Goal: Information Seeking & Learning: Check status

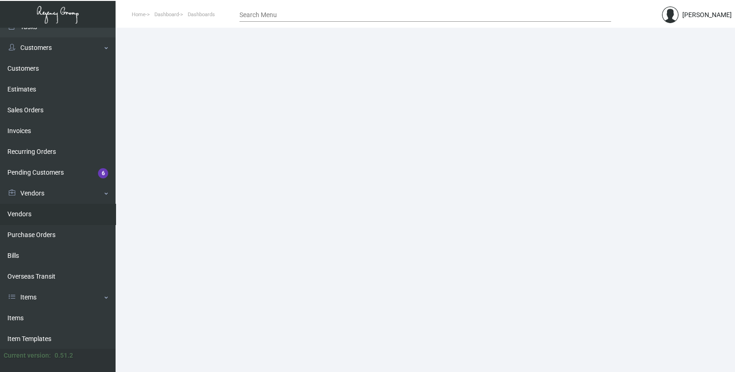
scroll to position [57, 0]
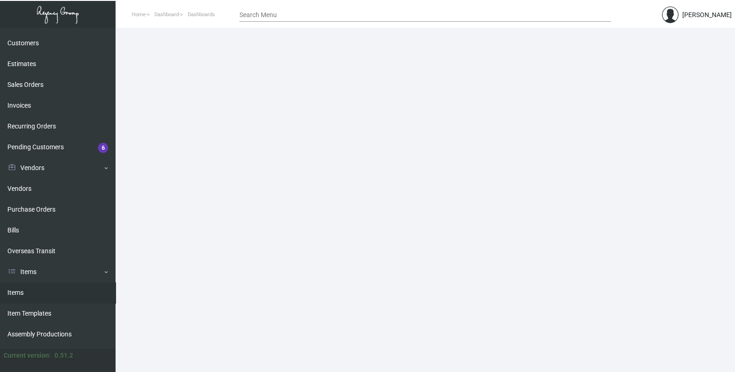
drag, startPoint x: 39, startPoint y: 295, endPoint x: 41, endPoint y: 302, distance: 6.7
click at [39, 295] on link "Items" at bounding box center [58, 292] width 116 height 21
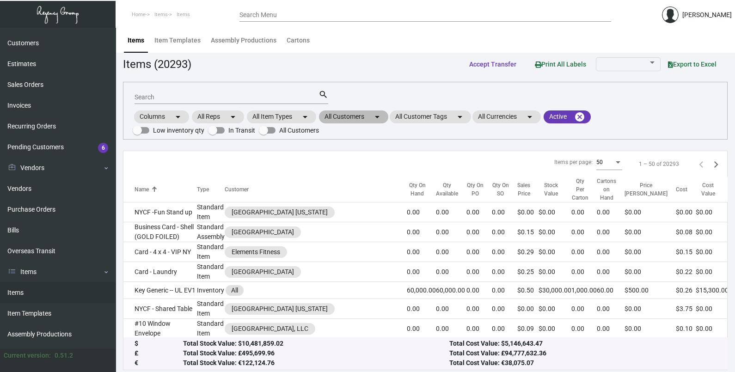
click at [371, 115] on mat-chip "All Customers arrow_drop_down" at bounding box center [353, 116] width 69 height 13
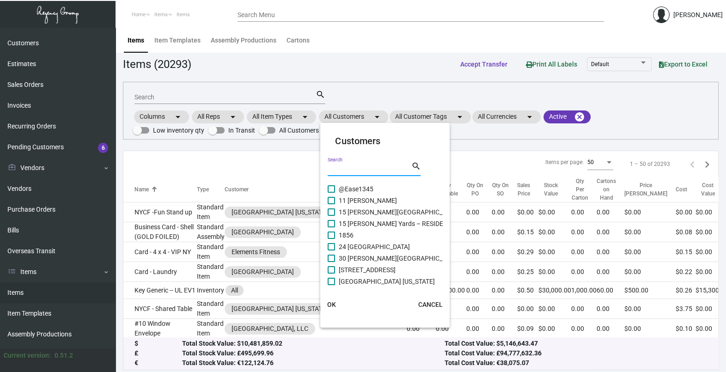
click at [343, 167] on input "Search" at bounding box center [369, 169] width 83 height 7
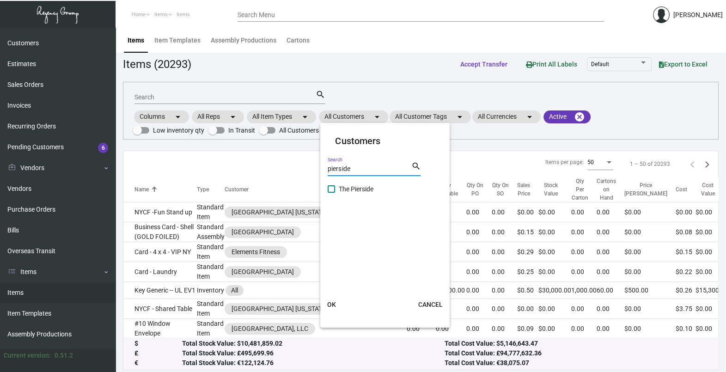
type input "pierside"
click at [330, 186] on span at bounding box center [331, 188] width 7 height 7
click at [331, 193] on input "The Pierside" at bounding box center [331, 193] width 0 height 0
checkbox input "true"
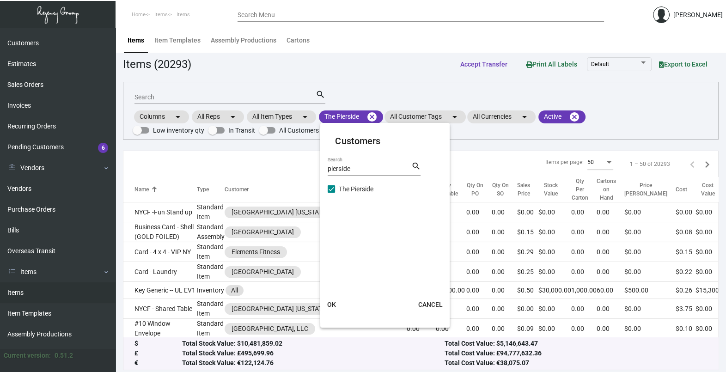
click at [335, 305] on span "OK" at bounding box center [331, 304] width 9 height 7
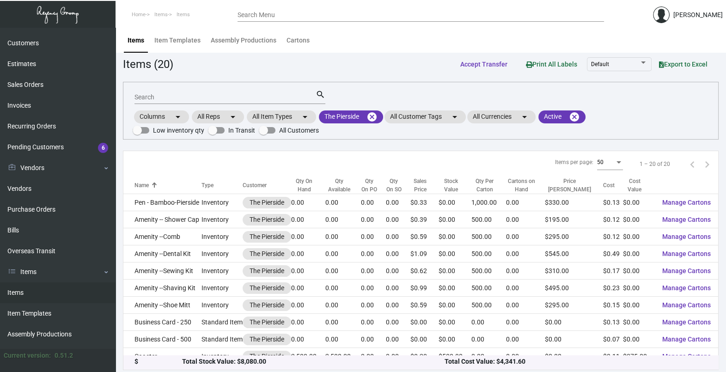
click at [192, 96] on input "Search" at bounding box center [225, 97] width 181 height 7
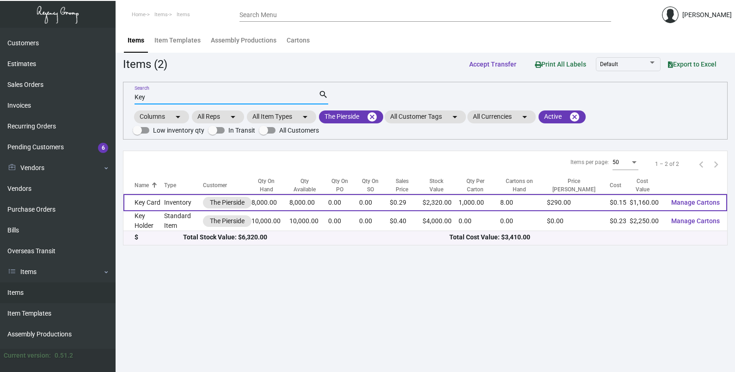
type input "Key"
click at [284, 203] on td "8,000.00" at bounding box center [271, 202] width 38 height 17
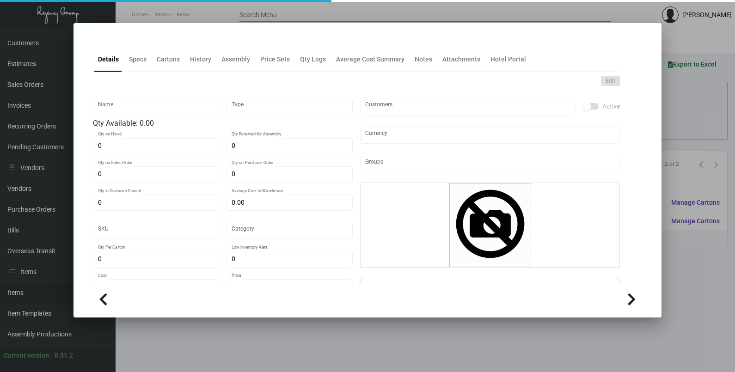
type input "Key Card"
type input "Inventory"
type input "8,000"
type input "$ 0.145"
type input "Overseas"
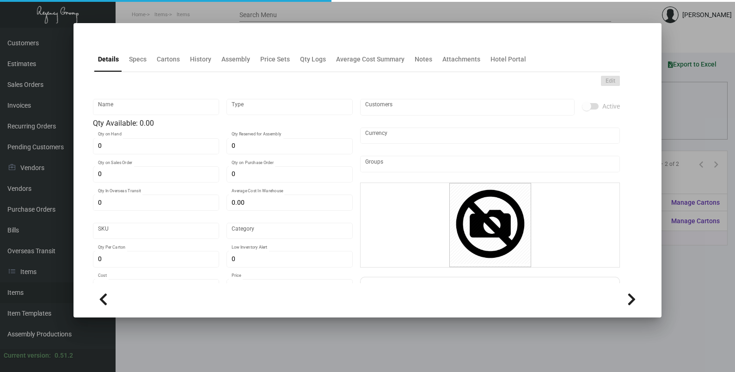
type input "1,000"
type input "$ 0.145"
type input "$ 0.29"
checkbox input "true"
type input "United States Dollar $"
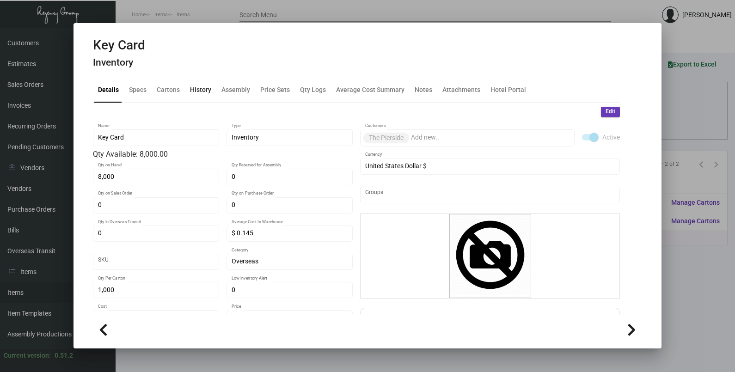
click at [197, 90] on div "History" at bounding box center [200, 90] width 21 height 10
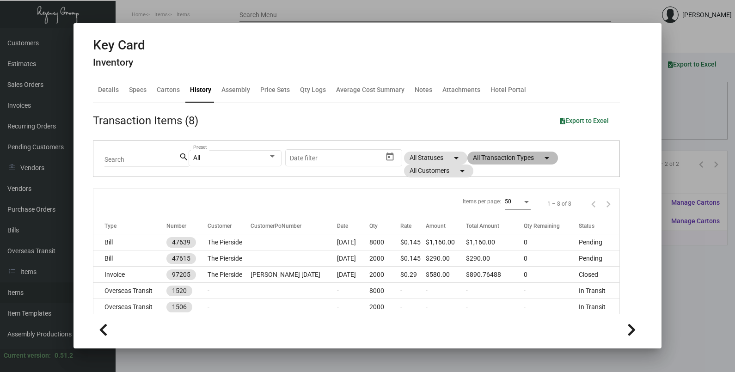
click at [491, 160] on mat-chip "All Transaction Types arrow_drop_down" at bounding box center [512, 158] width 91 height 13
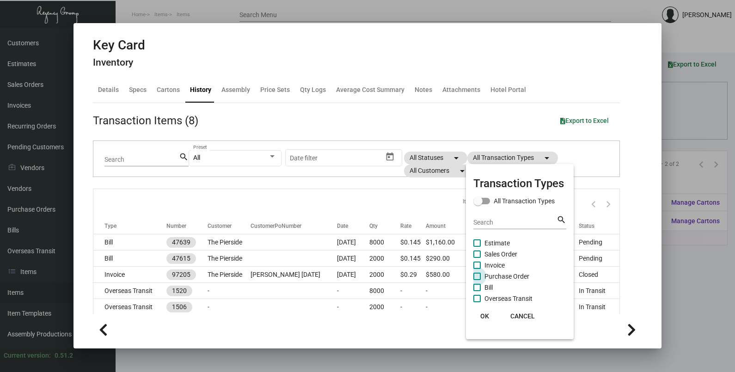
click at [494, 278] on span "Purchase Order" at bounding box center [507, 276] width 45 height 11
click at [477, 280] on input "Purchase Order" at bounding box center [477, 280] width 0 height 0
checkbox input "true"
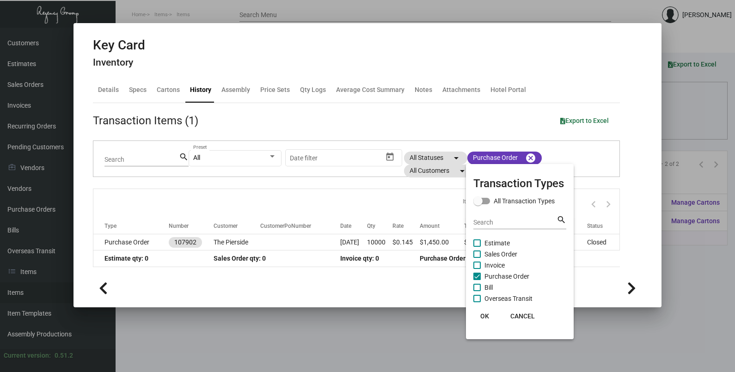
click at [483, 320] on button "OK" at bounding box center [485, 316] width 30 height 17
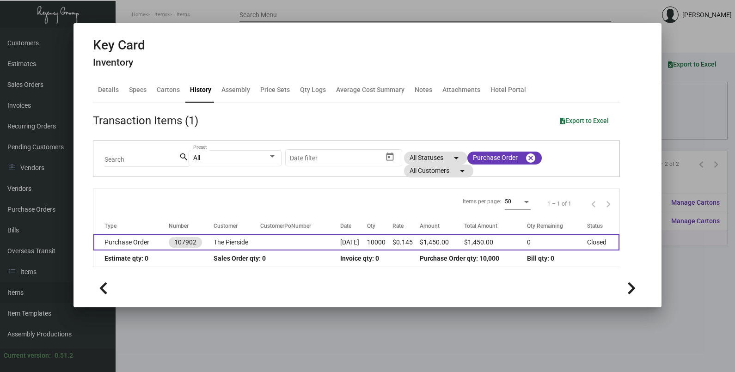
click at [283, 246] on td at bounding box center [300, 242] width 80 height 16
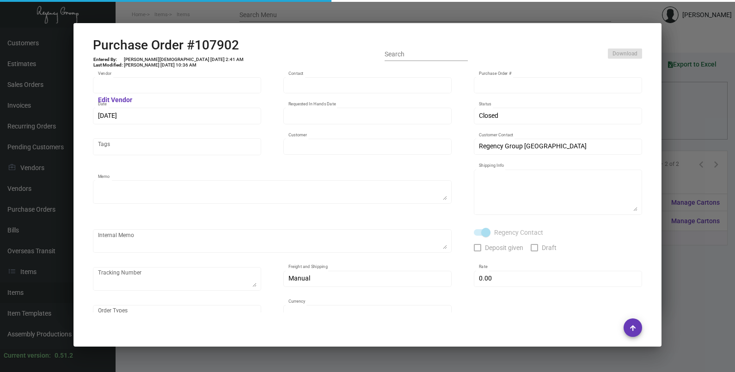
type input "CHENGDU MIND IOT TECHNOLOGY"
type input "[PERSON_NAME]"
type input "107902"
type input "[DATE]"
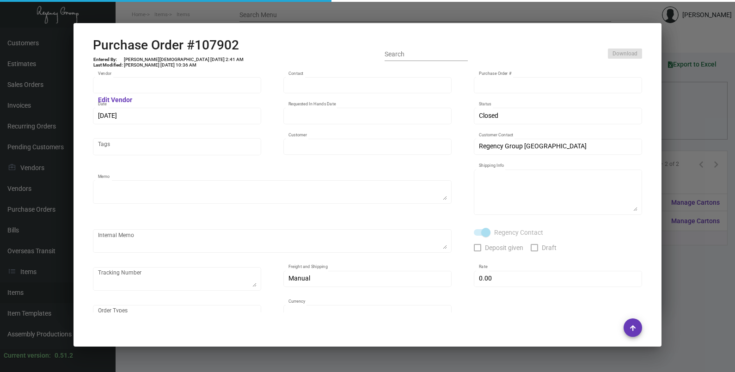
type input "The Pierside"
type textarea "Please ship 2k by air to our LA warehouse and 8k by boat to our NJ warehouse."
type textarea "Regency Group NJ - [PERSON_NAME] [STREET_ADDRESS]"
checkbox input "true"
type input "$ 0.00"
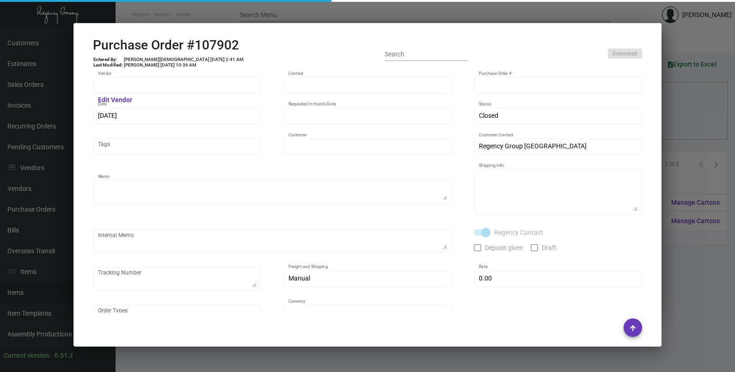
type input "United States Dollar $"
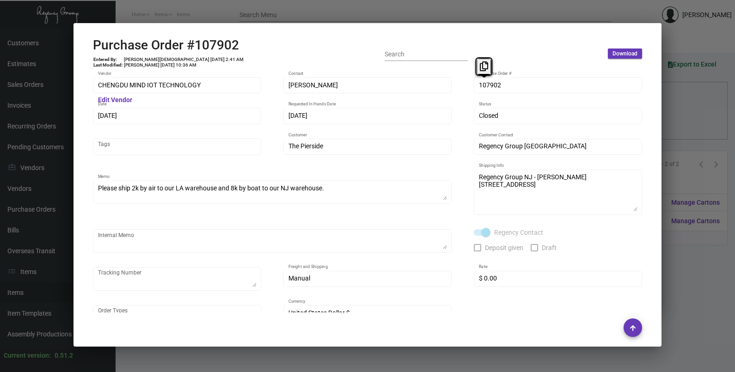
drag, startPoint x: 484, startPoint y: 88, endPoint x: 497, endPoint y: 40, distance: 49.3
click at [480, 62] on icon at bounding box center [484, 66] width 8 height 10
click at [125, 115] on div "[DATE] Date" at bounding box center [177, 115] width 159 height 18
drag, startPoint x: 123, startPoint y: 116, endPoint x: 119, endPoint y: 101, distance: 15.5
click at [113, 97] on icon at bounding box center [115, 97] width 8 height 10
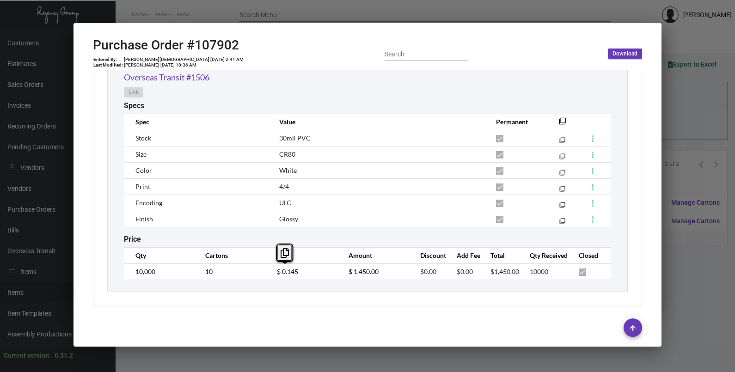
scroll to position [335, 0]
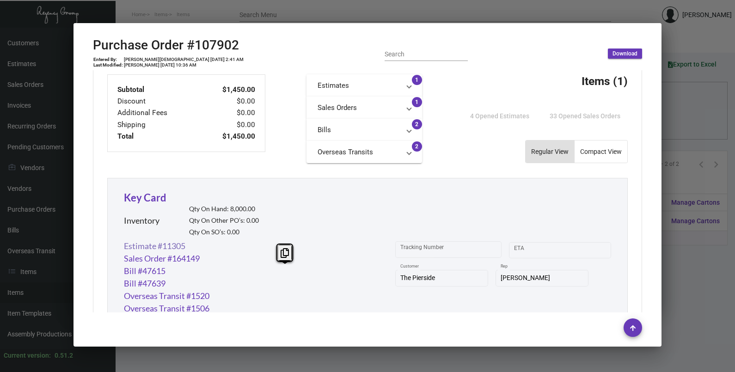
click at [165, 245] on link "Estimate #11305" at bounding box center [154, 246] width 61 height 12
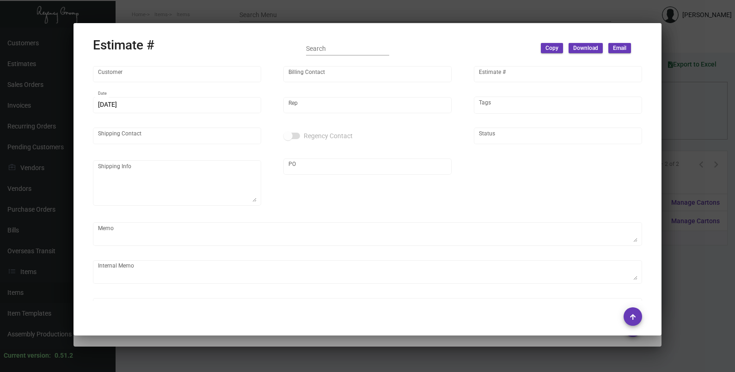
type input "The Pierside"
type input "[PERSON_NAME]"
type input "11305"
type input "[DATE]"
type input "[PERSON_NAME]"
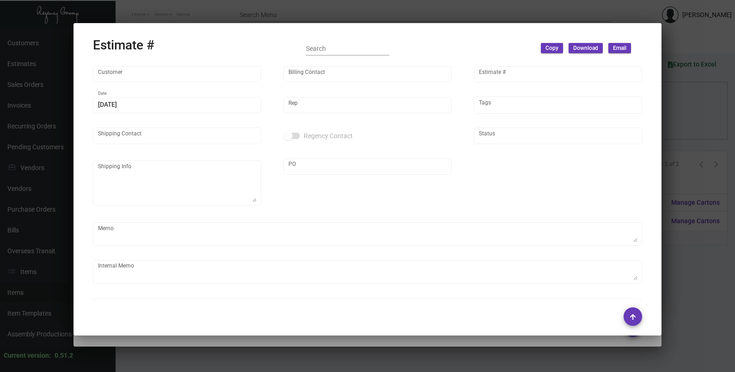
type input "United States Dollar $"
type input "$ 0.00"
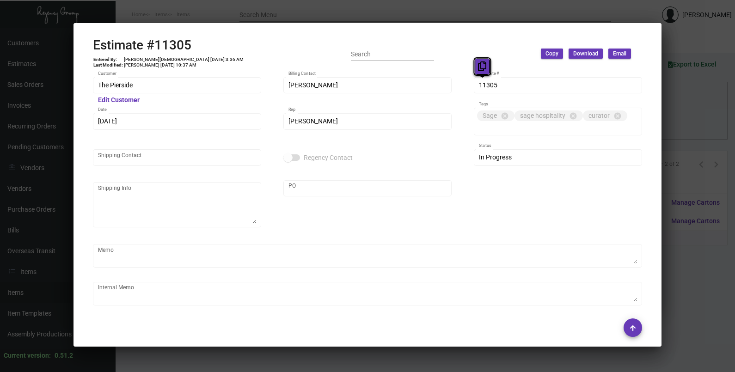
drag, startPoint x: 485, startPoint y: 84, endPoint x: 484, endPoint y: 69, distance: 14.5
click at [484, 69] on icon at bounding box center [482, 66] width 8 height 10
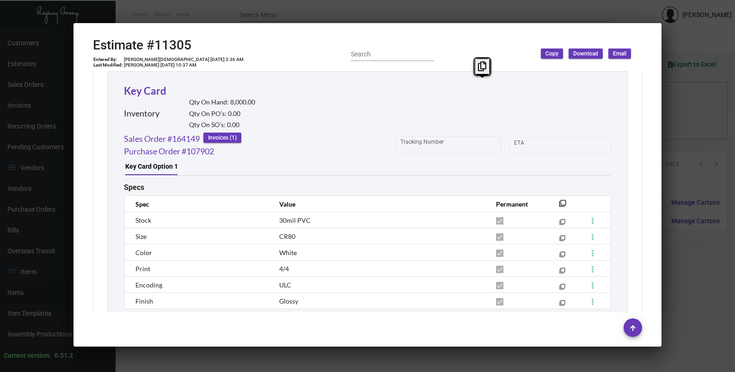
scroll to position [592, 0]
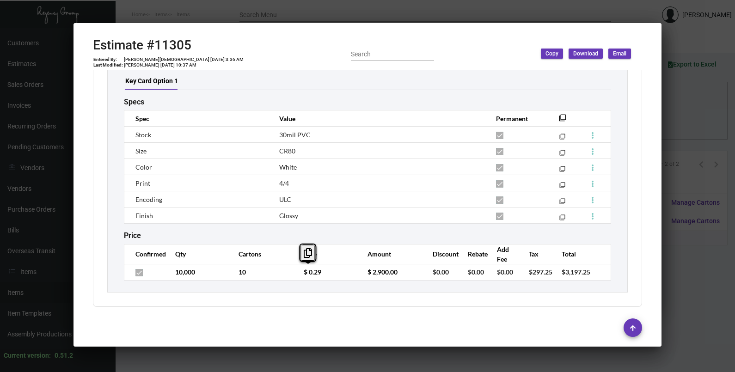
click at [298, 278] on td "$ 0.29" at bounding box center [327, 272] width 64 height 16
click at [673, 125] on div at bounding box center [367, 186] width 735 height 372
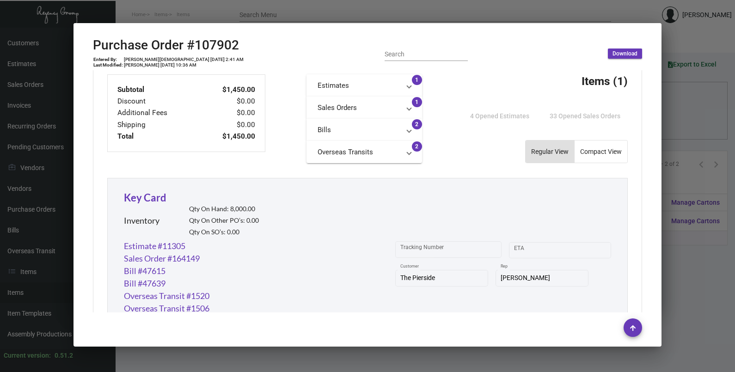
click at [707, 128] on div at bounding box center [367, 186] width 735 height 372
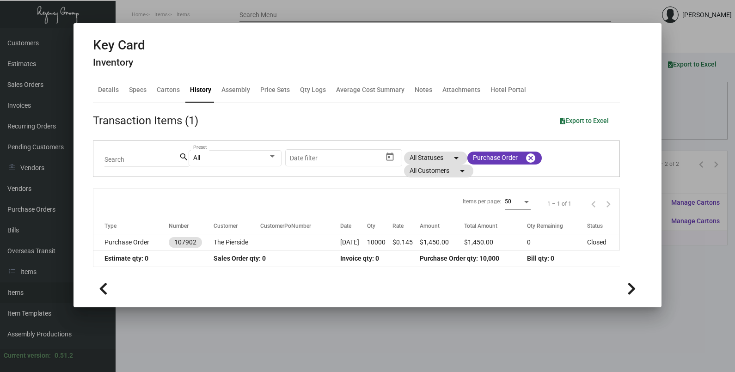
click at [705, 133] on div at bounding box center [367, 186] width 735 height 372
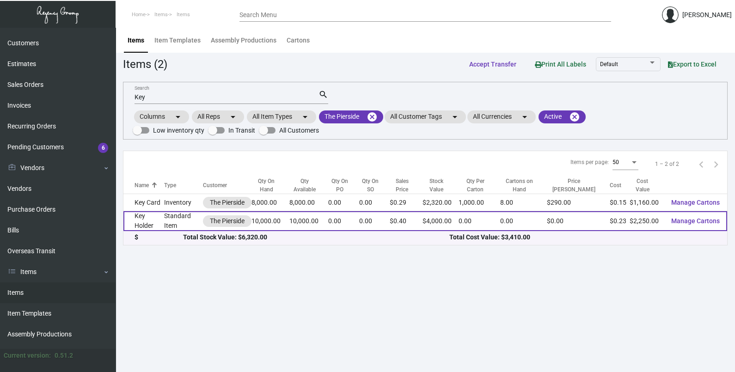
click at [370, 217] on td "0.00" at bounding box center [374, 221] width 31 height 20
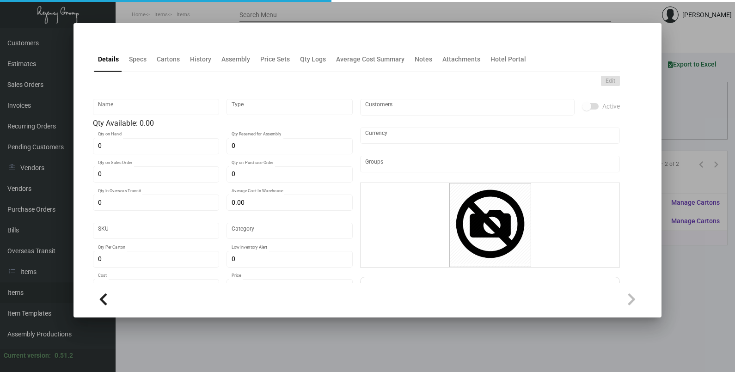
type input "Key Holder"
type input "Standard Item"
type input "10,000"
type input "$ 0.225"
type input "120PSE-Key Holder-94"
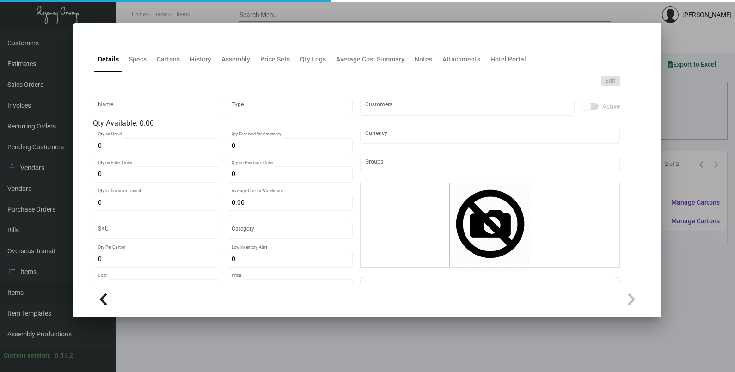
type input "Standard"
type input "$ 0.225"
type input "$ 0.40"
checkbox input "true"
type input "United States Dollar $"
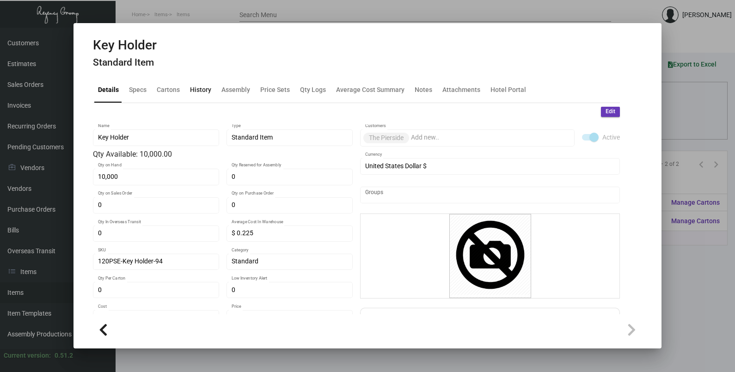
click at [208, 88] on div "History" at bounding box center [200, 90] width 21 height 10
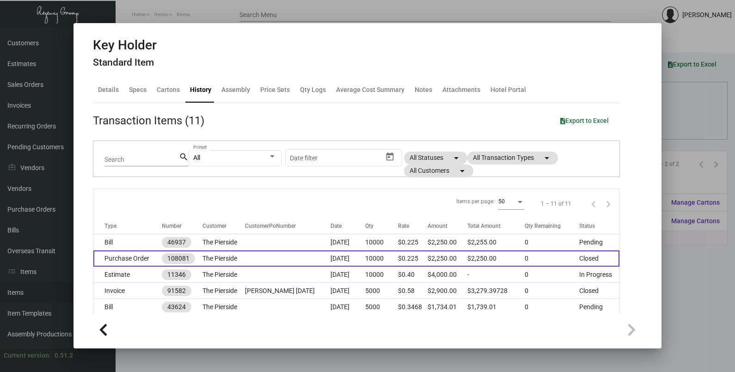
click at [352, 258] on td "[DATE]" at bounding box center [348, 259] width 35 height 16
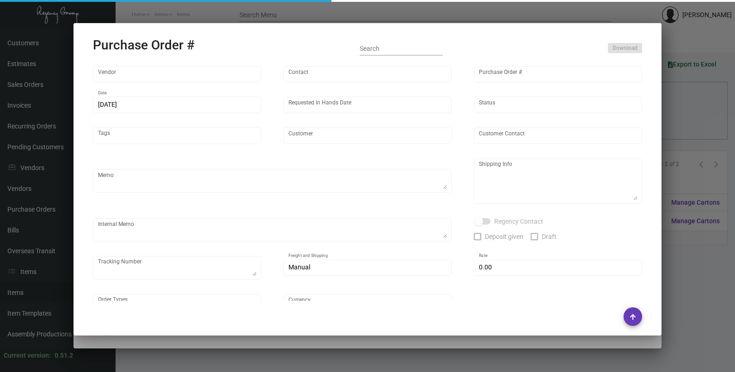
type input "Team Concept"
type input "[PERSON_NAME]"
type input "108081"
type input "[DATE]"
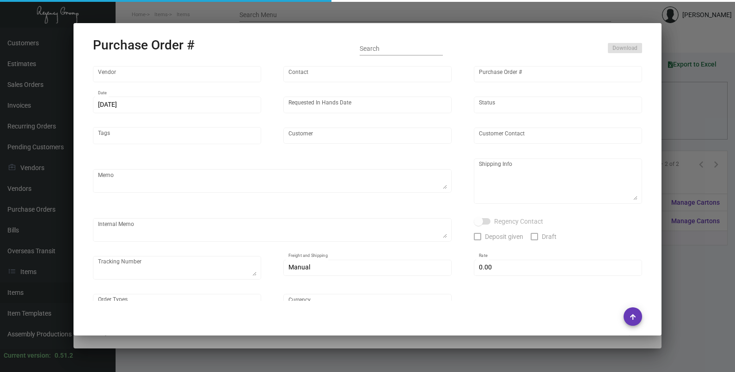
type input "The Pierside"
type input "[PERSON_NAME]"
type textarea "Reorder - Purchase Order #105473 / Please reach out to SH for UPS labels."
type textarea "Regency Group LA [STREET_ADDRESS]"
type textarea "Label provided to vendor to ship to LA Warehouse. UPS Ground Cost $94.40"
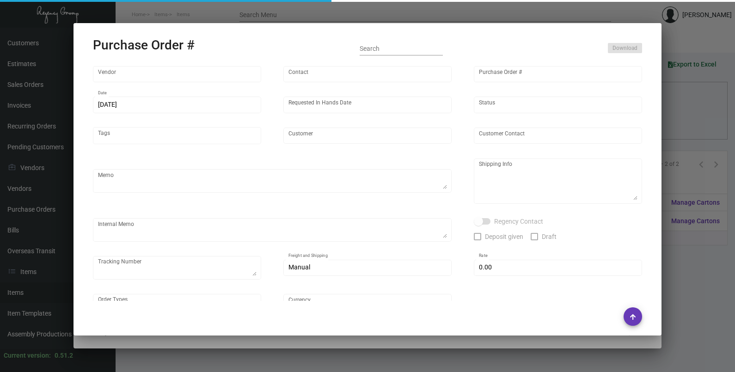
type textarea "1Z1AY2760398360019 1Z1AY2760398503981 1Z1AY2760399420201 1Z1AY2760397034249 1Z1…"
type input "$ 0.00"
type input "United States Dollar $"
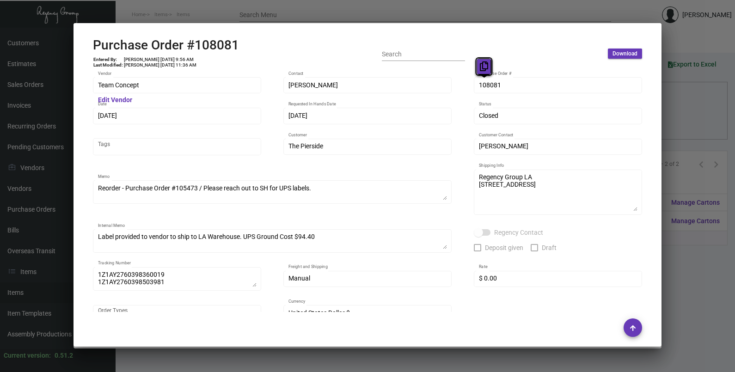
drag, startPoint x: 493, startPoint y: 89, endPoint x: 488, endPoint y: 65, distance: 24.9
click at [483, 68] on icon at bounding box center [484, 66] width 8 height 10
drag, startPoint x: 116, startPoint y: 116, endPoint x: 116, endPoint y: 92, distance: 23.6
click at [116, 92] on icon at bounding box center [115, 97] width 8 height 10
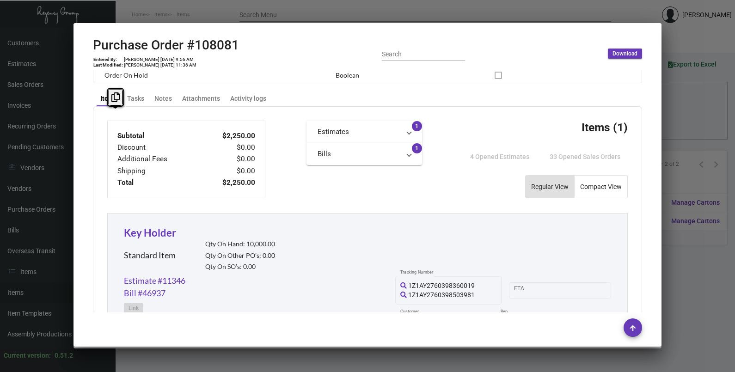
scroll to position [497, 0]
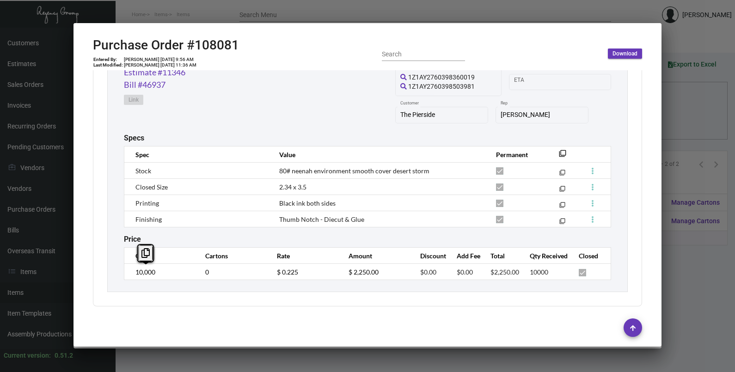
click at [123, 276] on div "Key Holder Standard Item Qty On Hand: 10,000.00 Qty On Other PO’s: 0.00 Qty On …" at bounding box center [367, 149] width 521 height 288
click at [268, 275] on td "$ 0.225" at bounding box center [304, 272] width 72 height 16
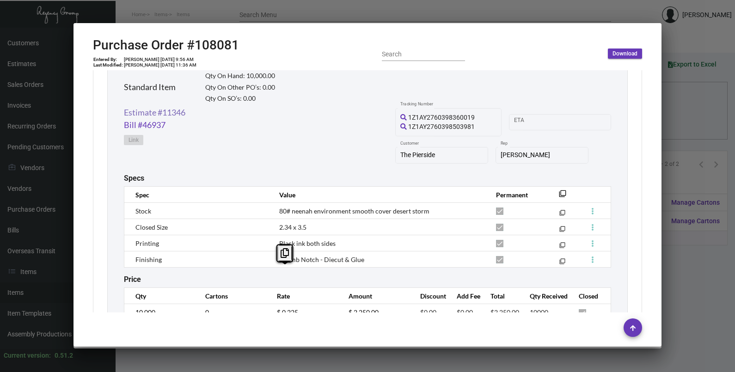
scroll to position [440, 0]
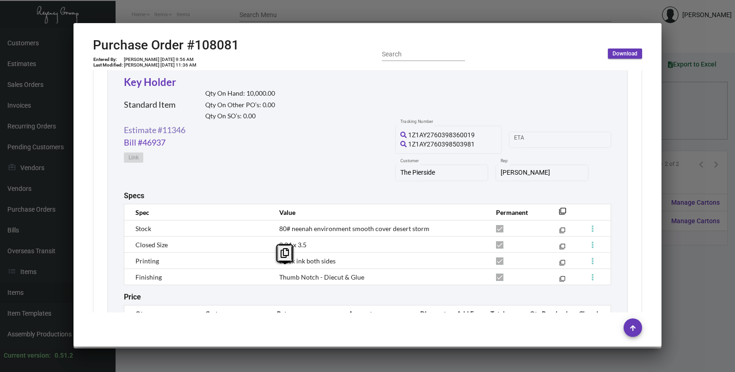
click at [171, 130] on link "Estimate #11346" at bounding box center [154, 130] width 61 height 12
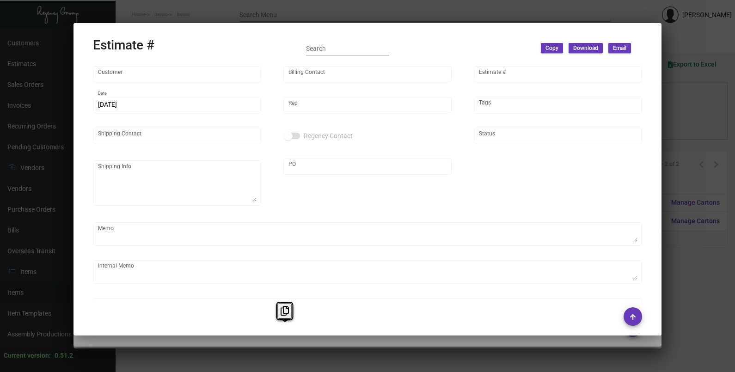
type input "The Pierside"
type input "[PERSON_NAME]"
type input "11346"
type input "[DATE]"
type input "[PERSON_NAME]"
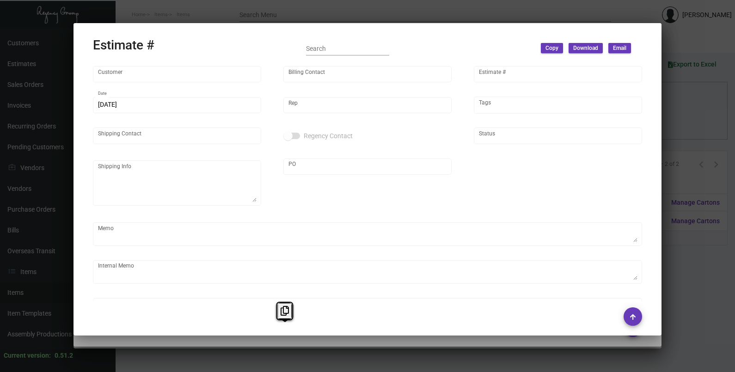
type input "[PERSON_NAME]"
type input "United States Dollar $"
type input "$ 0.00"
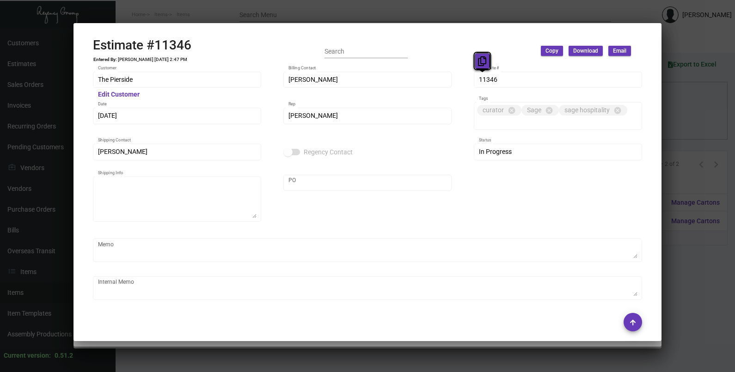
drag, startPoint x: 482, startPoint y: 79, endPoint x: 479, endPoint y: 60, distance: 18.8
click at [479, 60] on icon at bounding box center [482, 61] width 8 height 10
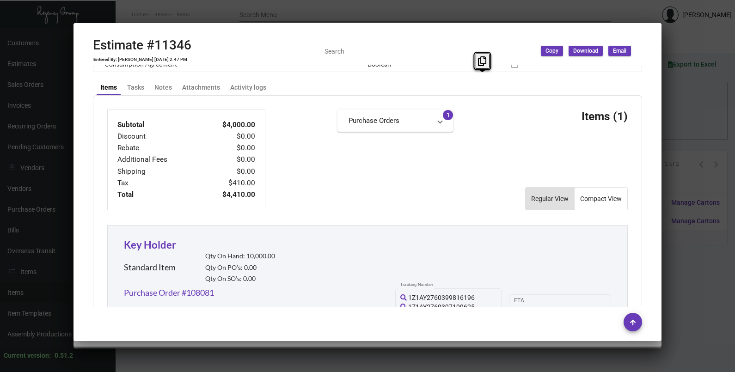
scroll to position [566, 0]
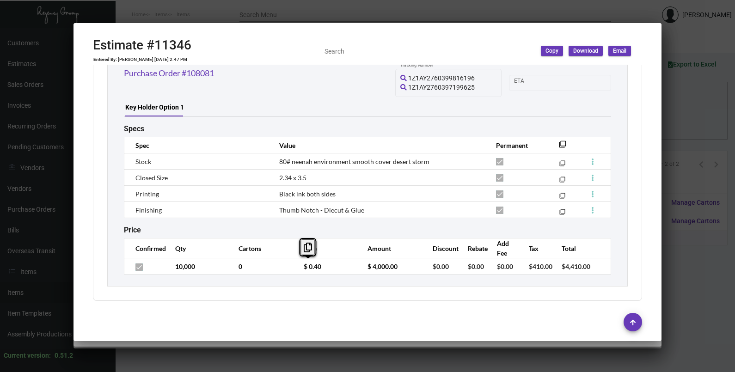
click at [295, 271] on td "$ 0.40" at bounding box center [327, 266] width 64 height 16
click at [673, 106] on div at bounding box center [367, 186] width 735 height 372
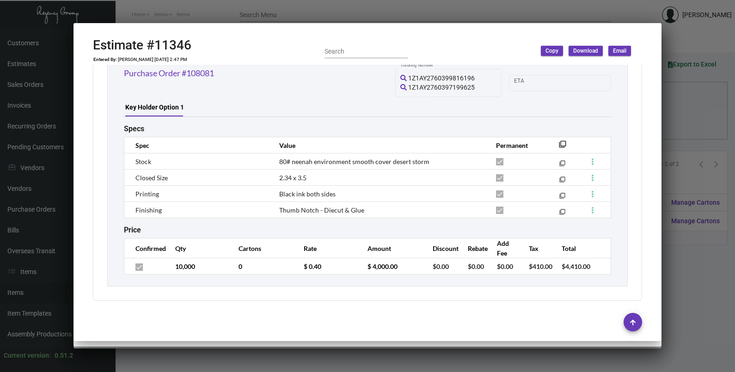
click at [673, 108] on div at bounding box center [367, 186] width 735 height 372
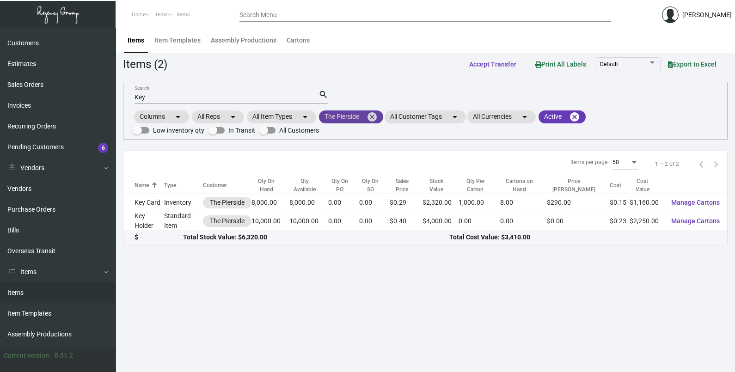
click at [370, 116] on mat-icon "cancel" at bounding box center [372, 116] width 11 height 11
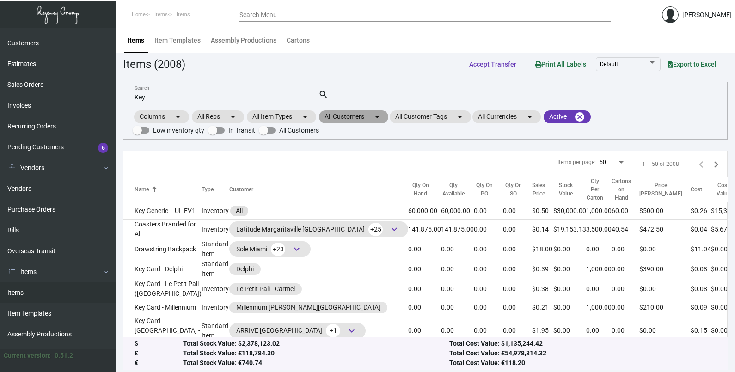
click at [355, 120] on mat-chip "All Customers arrow_drop_down" at bounding box center [353, 116] width 69 height 13
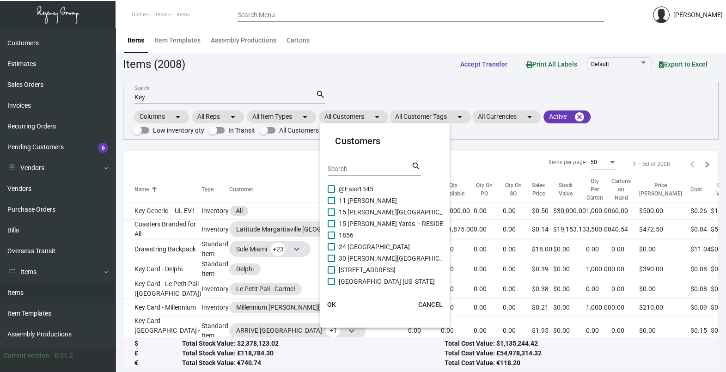
click at [342, 164] on div "Search" at bounding box center [369, 168] width 83 height 14
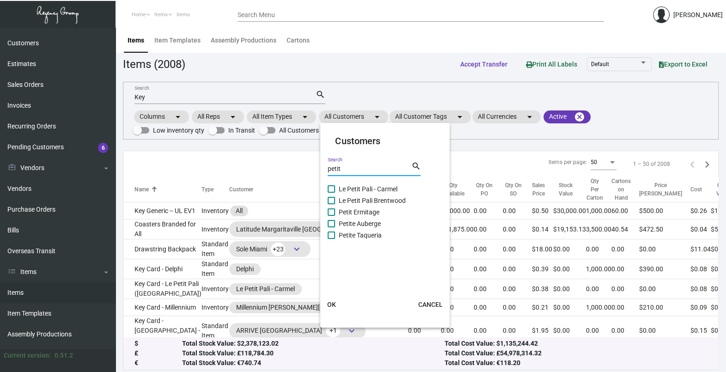
type input "petit"
click at [356, 212] on span "Petit Ermitage" at bounding box center [359, 212] width 41 height 11
click at [331, 216] on input "Petit Ermitage" at bounding box center [331, 216] width 0 height 0
checkbox input "true"
click at [331, 303] on span "OK" at bounding box center [331, 304] width 9 height 7
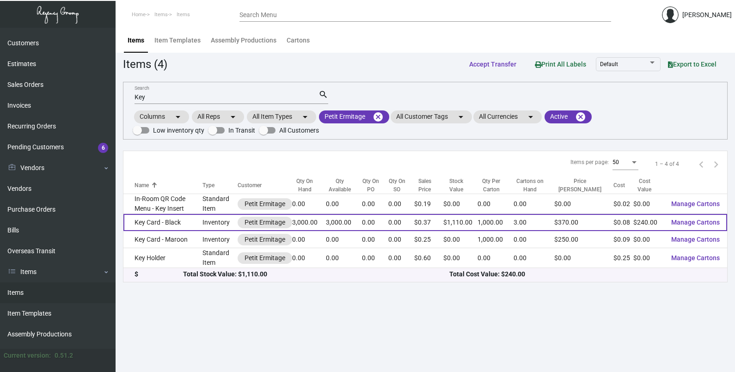
click at [169, 224] on td "Key Card - Black" at bounding box center [162, 222] width 79 height 17
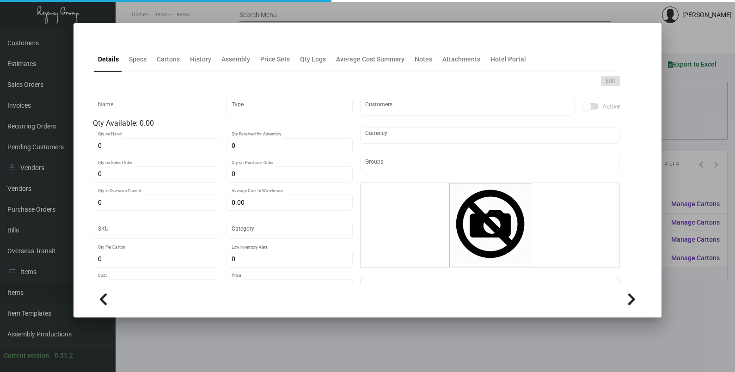
type input "Key Card - Black"
type input "Inventory"
type input "3,000"
type input "$ 0.083"
type input "Standard"
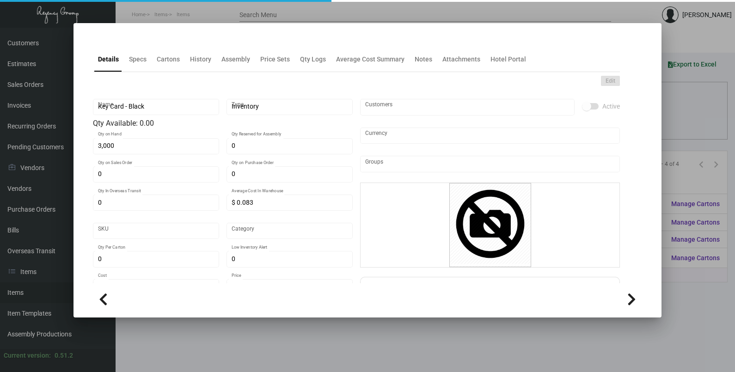
type input "1,000"
type input "$ 0.08"
type input "$ 0.37"
checkbox input "true"
type input "United States Dollar $"
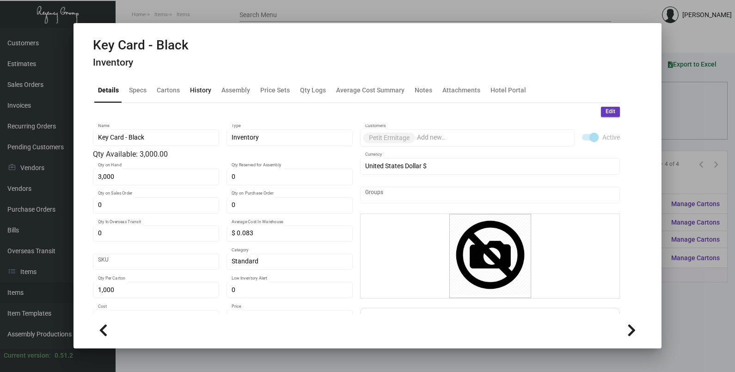
click at [209, 87] on div "History" at bounding box center [200, 90] width 21 height 10
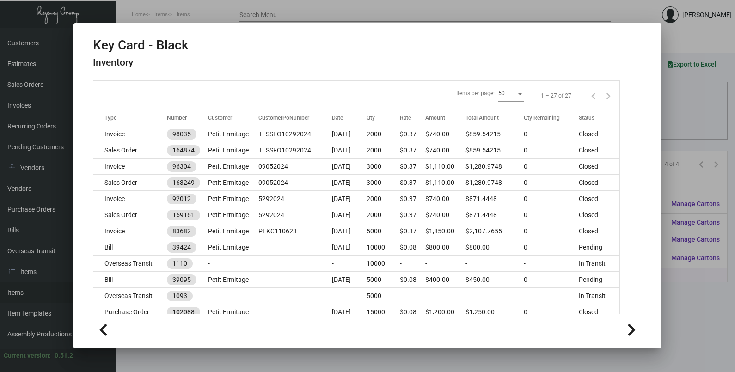
scroll to position [173, 0]
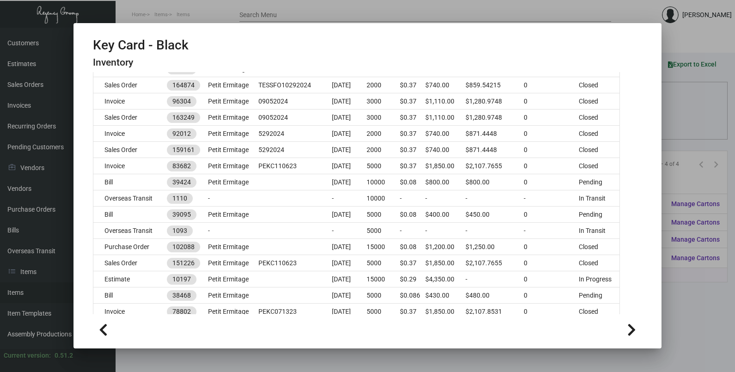
click at [697, 107] on div at bounding box center [367, 186] width 735 height 372
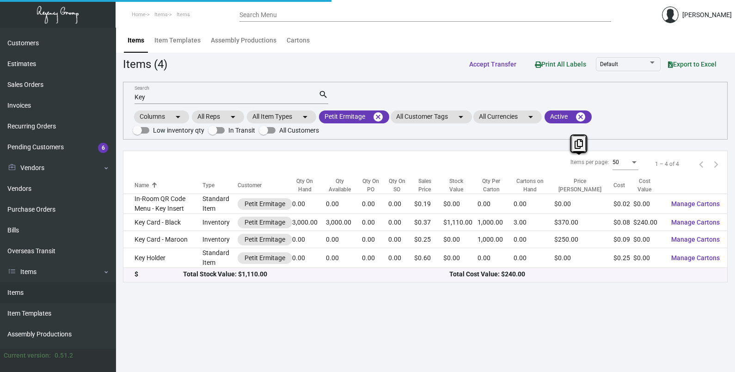
click at [697, 107] on div "Key Search search Columns arrow_drop_down All Reps arrow_drop_down All Item Typ…" at bounding box center [425, 111] width 605 height 58
click at [381, 116] on mat-icon "cancel" at bounding box center [378, 116] width 11 height 11
click at [374, 118] on mat-icon "arrow_drop_down" at bounding box center [377, 116] width 11 height 11
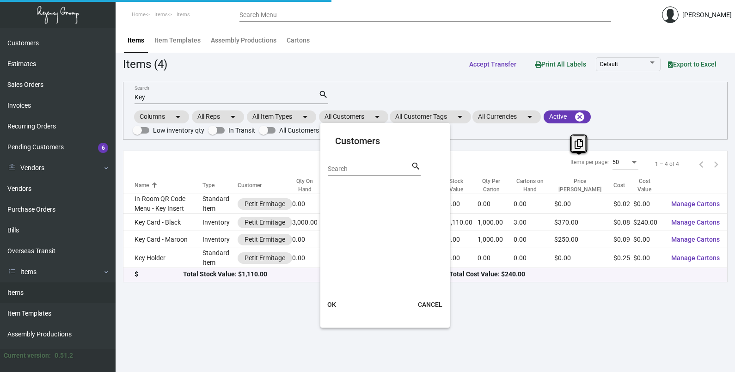
click at [367, 166] on input "Search" at bounding box center [369, 169] width 83 height 7
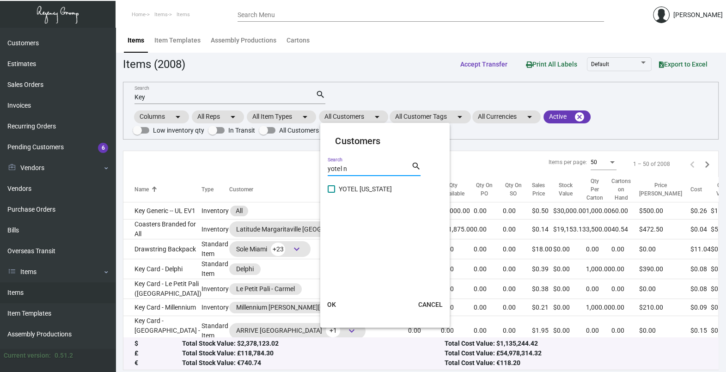
type input "yotel n"
click at [351, 190] on span "YOTEL [US_STATE]" at bounding box center [365, 189] width 53 height 11
click at [331, 193] on input "YOTEL [US_STATE]" at bounding box center [331, 193] width 0 height 0
checkbox input "true"
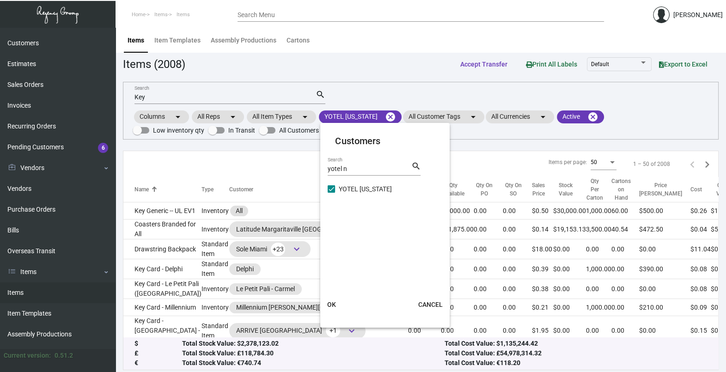
click at [331, 296] on mat-card-actions "OK CANCEL" at bounding box center [385, 305] width 137 height 24
click at [330, 301] on span "OK" at bounding box center [331, 304] width 9 height 7
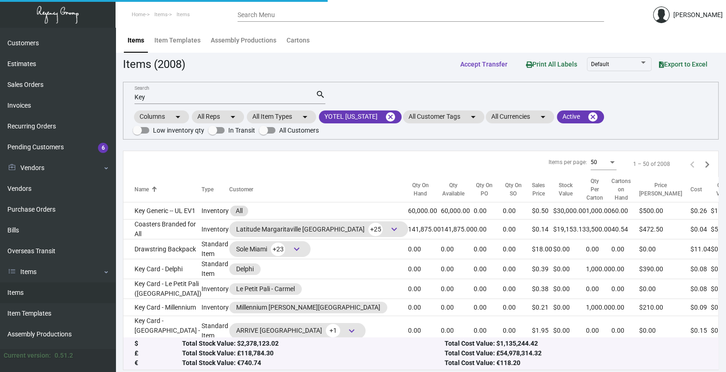
click at [154, 99] on input "Key" at bounding box center [225, 97] width 181 height 7
type input "K"
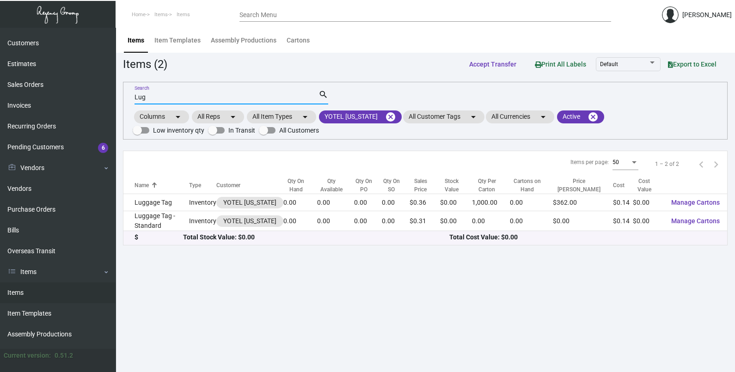
type input "Lug"
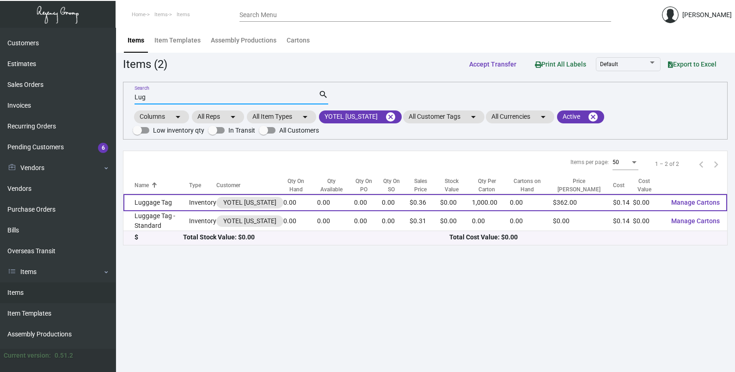
click at [179, 209] on td "Luggage Tag" at bounding box center [156, 202] width 66 height 17
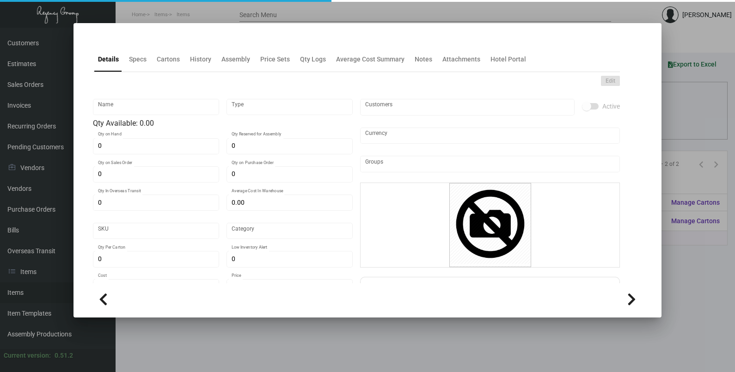
type input "Luggage Tag"
type input "Inventory"
type input "$ 0.2055"
type input "Standard"
type input "1,000"
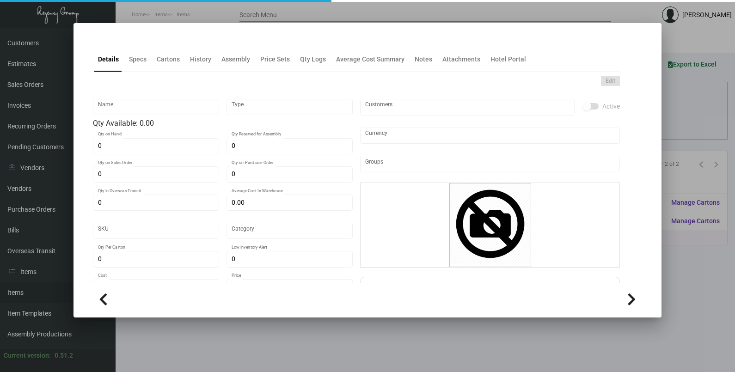
type input "$ 0.13626"
type input "$ 0.362"
checkbox input "true"
type input "United States Dollar $"
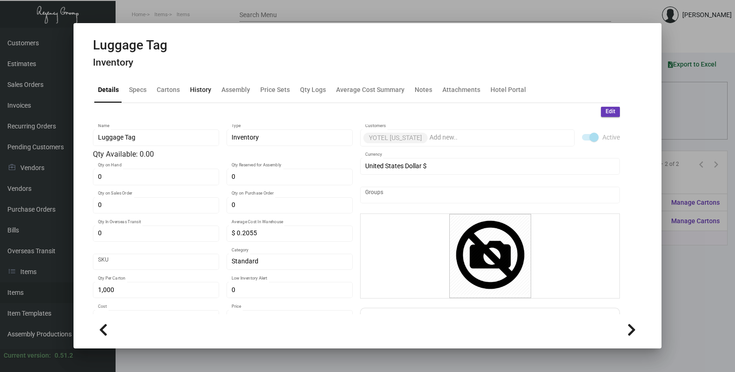
click at [190, 86] on div "History" at bounding box center [200, 90] width 21 height 10
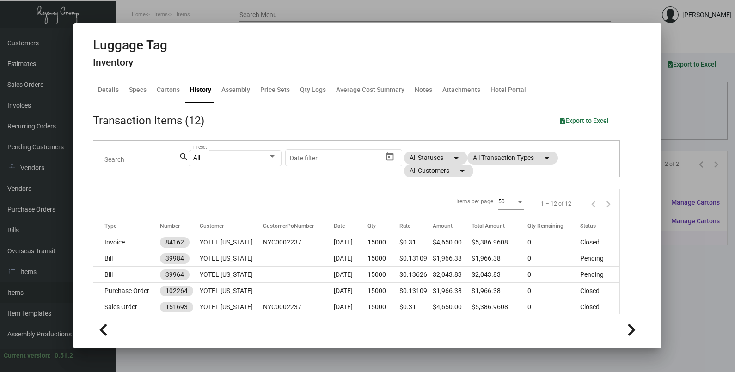
drag, startPoint x: 691, startPoint y: 125, endPoint x: 661, endPoint y: 136, distance: 32.2
click at [691, 124] on div at bounding box center [367, 186] width 735 height 372
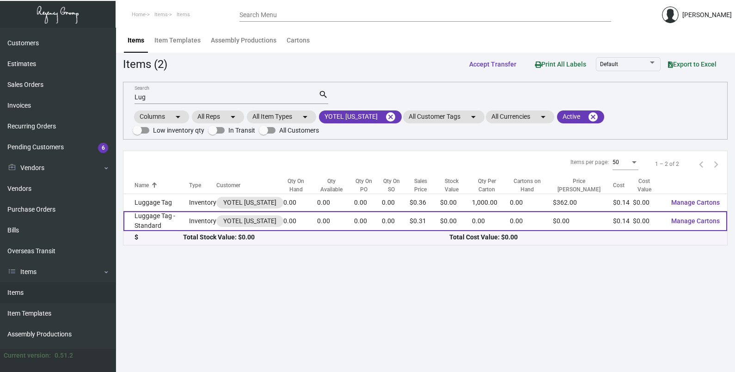
click at [347, 230] on div "Items per page: 50 1 – 2 of 2 Name Type Customer Qty On Hand Qty Available Qty …" at bounding box center [425, 198] width 605 height 95
drag, startPoint x: 347, startPoint y: 230, endPoint x: 305, endPoint y: 225, distance: 42.4
click at [305, 225] on td "0.00" at bounding box center [300, 221] width 34 height 20
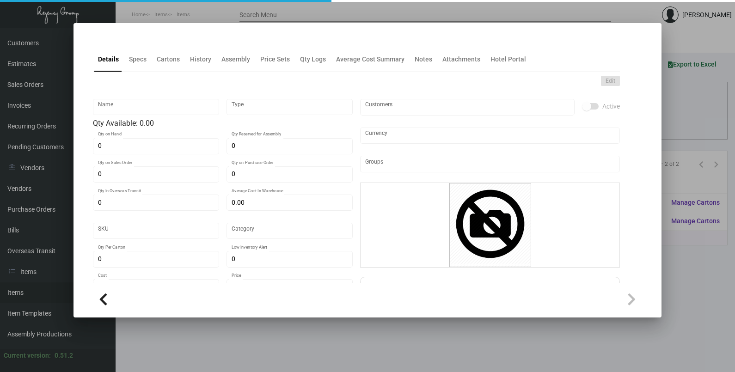
type input "Luggage Tag - Standard"
type input "Inventory"
type input "$ 0.00"
type input "Standard"
type input "$ 0.13705"
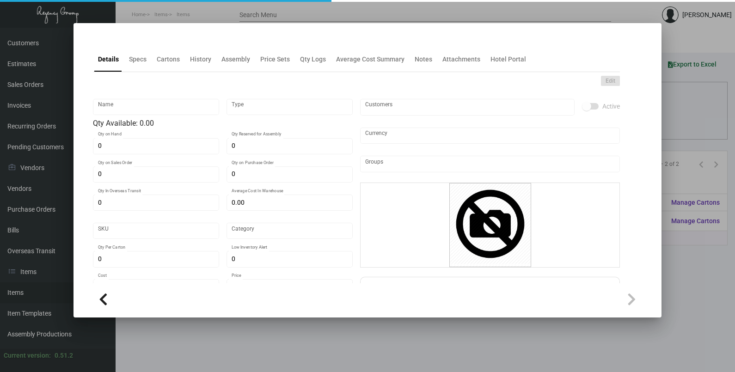
type input "$ 0.31"
checkbox input "true"
type input "United States Dollar $"
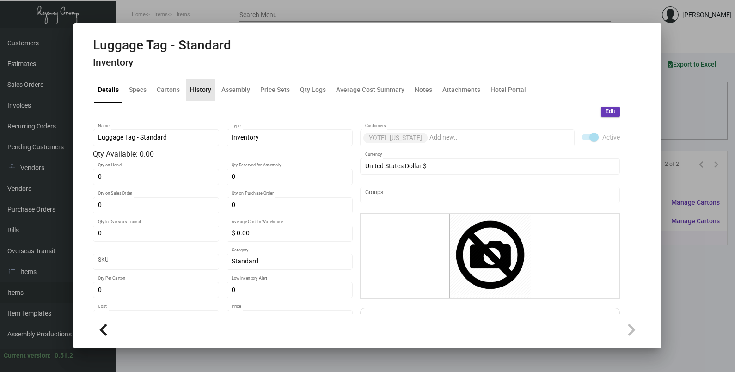
click at [204, 86] on div "History" at bounding box center [200, 90] width 21 height 10
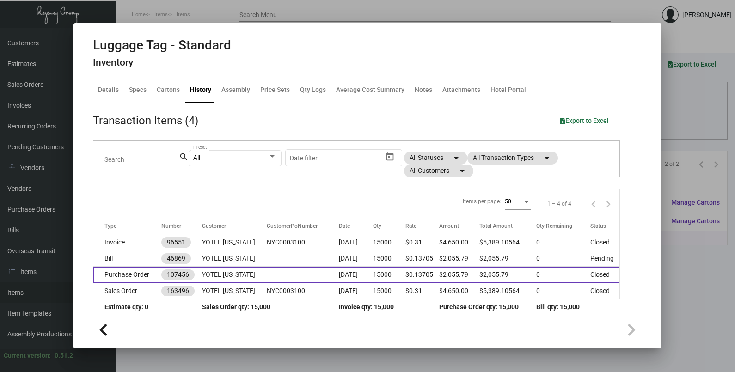
click at [295, 268] on td at bounding box center [303, 275] width 72 height 16
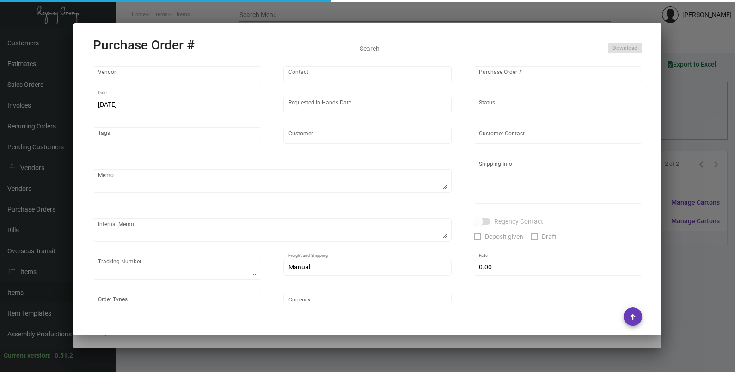
type input "SSP"
type input "[PERSON_NAME]"
type input "107456"
type input "[DATE]"
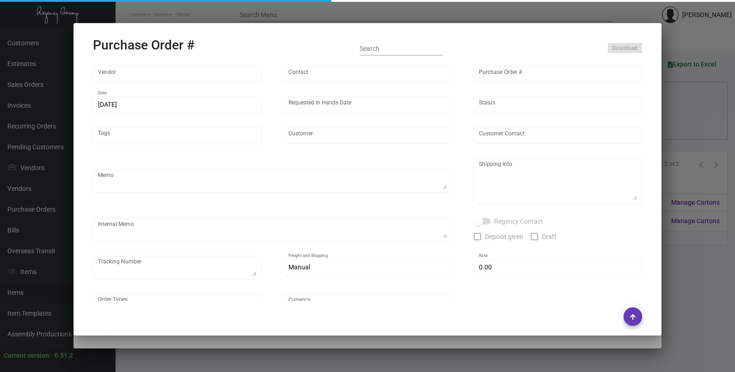
type input "YOTEL [US_STATE]"
type input "[PERSON_NAME]"
type textarea ""Please send proof for approval to [EMAIL_ADDRESS][DOMAIN_NAME] with me cc'd. *…"
type textarea "YOTEL [US_STATE] - [PERSON_NAME] [STREET_ADDRESS][US_STATE]"
type textarea "Label provided to vendor to ship to hotel. UPS Ground Cost $125.46"
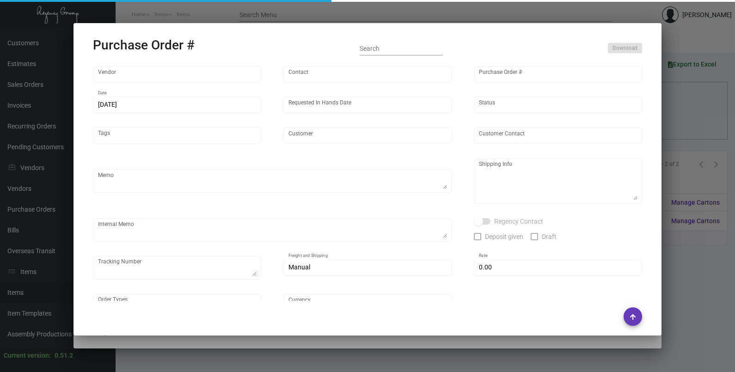
type textarea "1Z1AY2760399658107 1Z1AY2760399479917 1Z1AY2760396932093"
type input "$ 0.00"
type input "United States Dollar $"
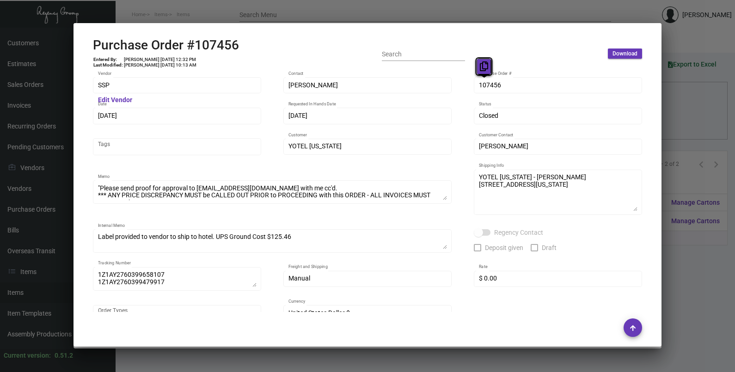
drag, startPoint x: 488, startPoint y: 86, endPoint x: 484, endPoint y: 72, distance: 14.0
click at [484, 72] on button at bounding box center [484, 66] width 15 height 17
drag, startPoint x: 489, startPoint y: 83, endPoint x: 476, endPoint y: 61, distance: 25.3
click at [480, 62] on icon at bounding box center [484, 66] width 8 height 10
drag, startPoint x: 123, startPoint y: 116, endPoint x: 115, endPoint y: 98, distance: 19.0
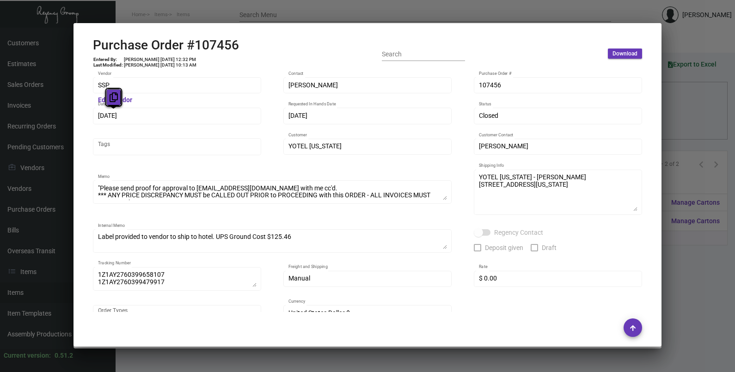
click at [109, 99] on button at bounding box center [113, 97] width 15 height 17
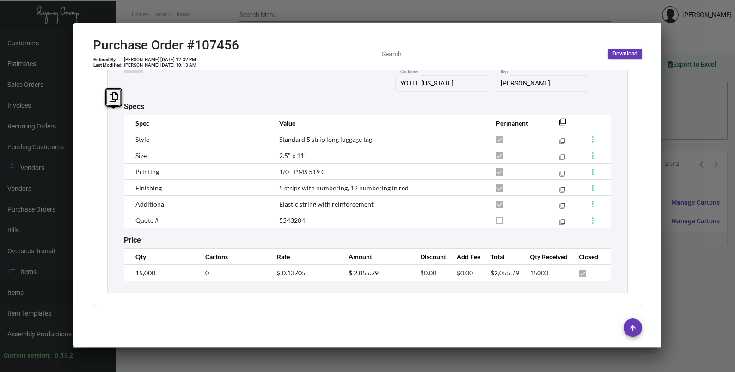
scroll to position [530, 0]
click at [268, 278] on td "$ 0.13705" at bounding box center [304, 272] width 72 height 16
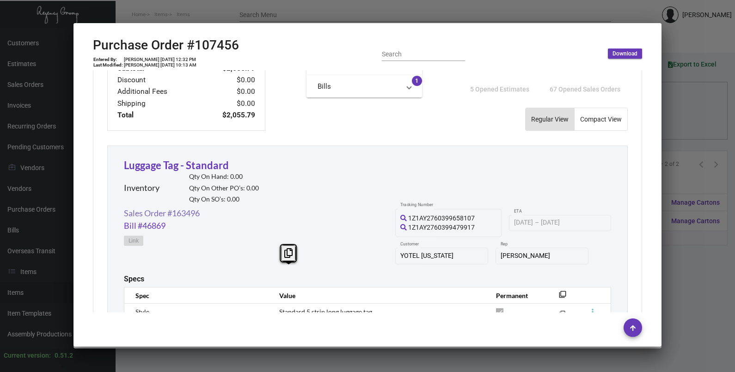
click at [182, 217] on link "Sales Order #163496" at bounding box center [162, 213] width 76 height 12
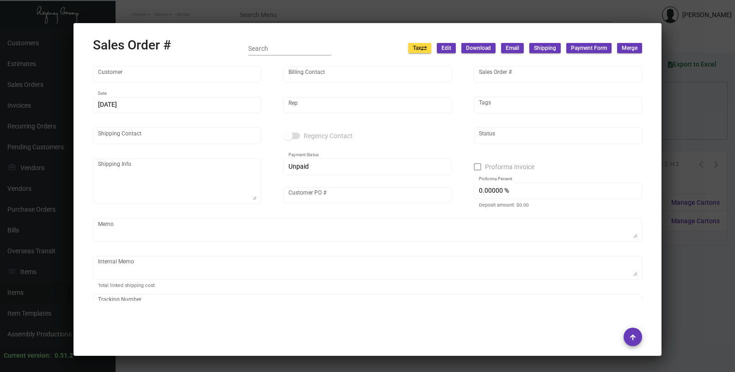
type input "YOTEL [US_STATE]"
type input "[PERSON_NAME]"
type input "163496"
type input "[DATE]"
type input "[PERSON_NAME]"
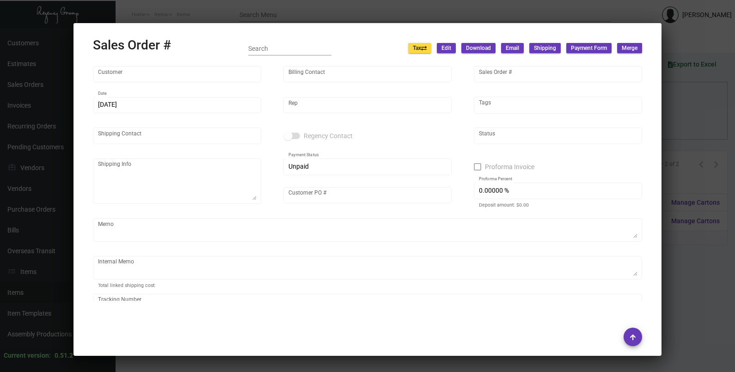
type input "[PERSON_NAME]"
type textarea "YOTEL [US_STATE] - [PERSON_NAME] [STREET_ADDRESS][US_STATE]"
type input "NYC0003100"
type textarea "Label provided to vendor to ship to hotel. UPS Ground Cost $125.46"
type input "United States Dollar $"
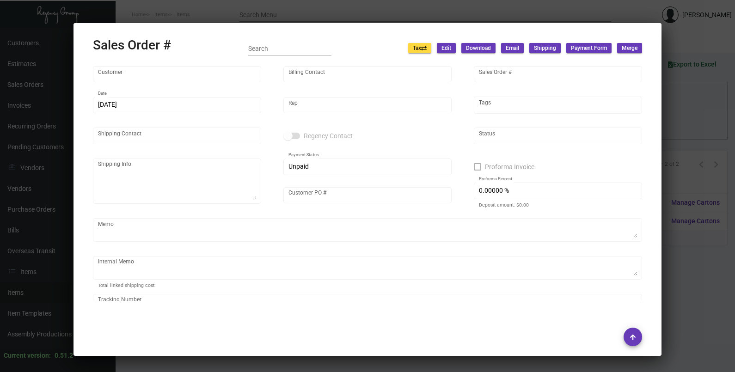
type input "$ 299.81"
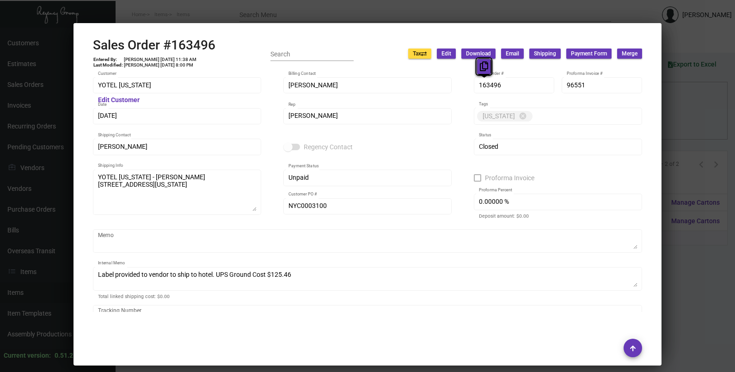
drag, startPoint x: 489, startPoint y: 83, endPoint x: 482, endPoint y: 65, distance: 18.7
click at [482, 65] on icon at bounding box center [484, 66] width 8 height 10
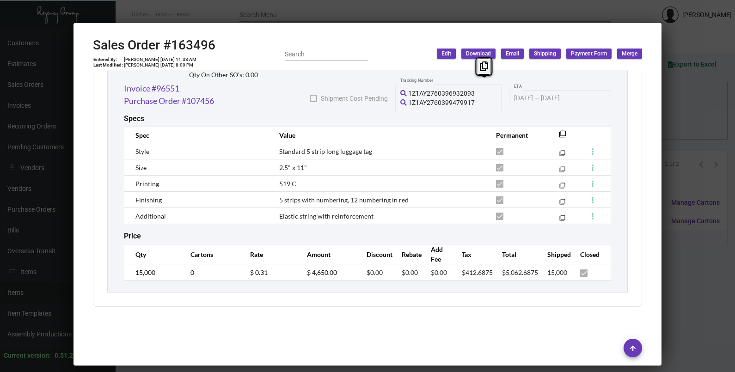
scroll to position [554, 0]
click at [241, 271] on td "$ 0.31" at bounding box center [269, 272] width 57 height 16
